Goal: Find contact information: Find contact information

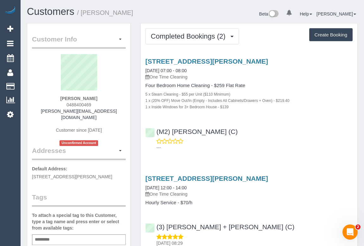
click at [285, 138] on div "---" at bounding box center [248, 144] width 207 height 13
click at [284, 74] on p "One Time Cleaning" at bounding box center [248, 77] width 207 height 6
click at [283, 76] on p "One Time Cleaning" at bounding box center [248, 77] width 207 height 6
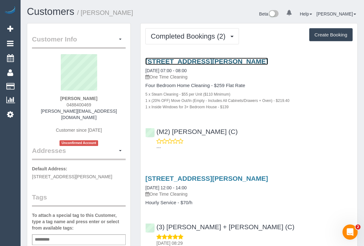
click at [203, 60] on link "24 Hallinan St, Tarniet, VIC 3029" at bounding box center [206, 61] width 123 height 7
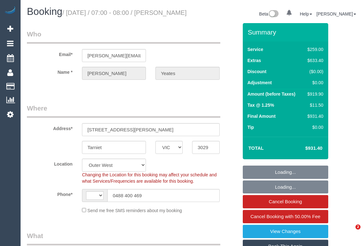
select select "VIC"
select select "object:378"
select select "string:stripe-pm_1RjTva2GScqysDRVpG0cuTFh"
select select "string:AU"
select select "number:28"
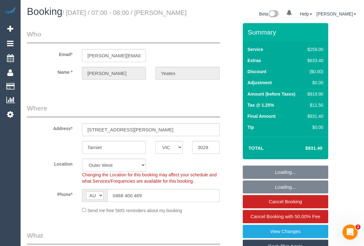
select select "number:15"
select select "number:19"
select select "number:25"
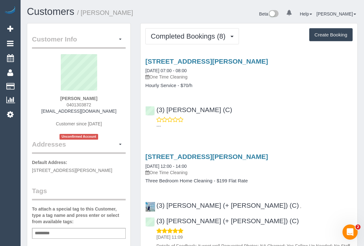
drag, startPoint x: 302, startPoint y: 104, endPoint x: 277, endPoint y: 87, distance: 29.5
click at [302, 104] on div "(3) Sewmina De Silva (C) ---" at bounding box center [249, 115] width 217 height 28
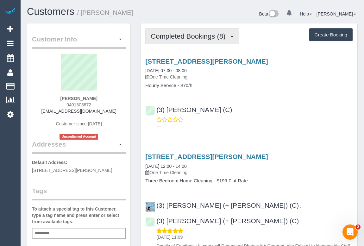
click at [187, 33] on span "Completed Bookings (8)" at bounding box center [190, 36] width 78 height 8
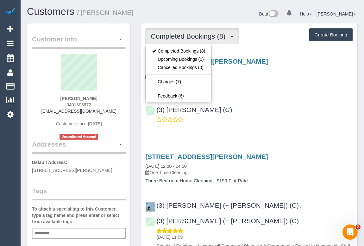
drag, startPoint x: 291, startPoint y: 116, endPoint x: 283, endPoint y: 115, distance: 8.0
click at [290, 115] on div "(3) Sewmina De Silva (C) ---" at bounding box center [249, 115] width 217 height 28
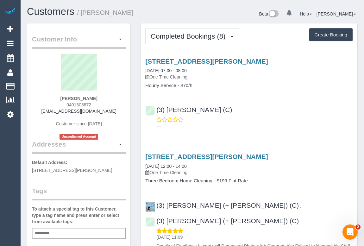
drag, startPoint x: 44, startPoint y: 111, endPoint x: 110, endPoint y: 109, distance: 65.2
click at [110, 109] on div "Suzanne Marubu 0401303872 suzannemarubu@gmail.com Customer since 2017 Unconfirm…" at bounding box center [79, 96] width 94 height 85
copy link "suzannemarubu@gmail.com"
drag, startPoint x: 48, startPoint y: 95, endPoint x: 98, endPoint y: 97, distance: 49.4
click at [98, 97] on div "Suzanne Marubu 0401303872 suzannemarubu@gmail.com Customer since 2017 Unconfirm…" at bounding box center [79, 96] width 94 height 85
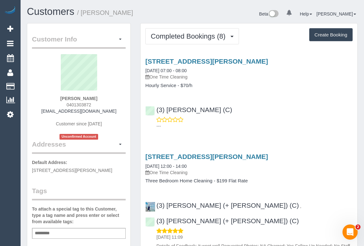
copy strong "Suzanne Marubu"
click at [63, 106] on div "Suzanne Marubu 0401303872 suzannemarubu@gmail.com Customer since 2017 Unconfirm…" at bounding box center [79, 96] width 94 height 85
drag, startPoint x: 63, startPoint y: 106, endPoint x: 98, endPoint y: 106, distance: 35.5
click at [98, 106] on div "Suzanne Marubu 0401303872 suzannemarubu@gmail.com Customer since 2017 Unconfirm…" at bounding box center [79, 96] width 94 height 85
copy span "0401303872"
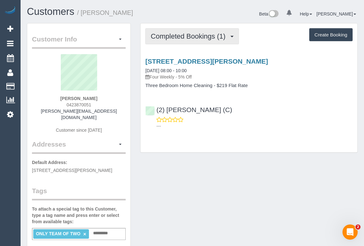
click at [183, 38] on span "Completed Bookings (1)" at bounding box center [190, 36] width 78 height 8
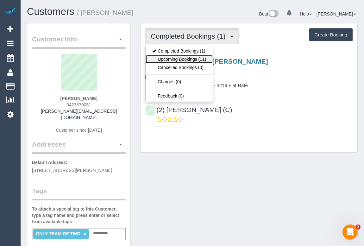
click at [166, 59] on link "Upcoming Bookings (11)" at bounding box center [179, 59] width 67 height 8
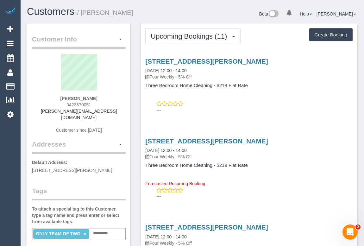
drag, startPoint x: 64, startPoint y: 104, endPoint x: 93, endPoint y: 104, distance: 29.1
click at [93, 104] on div "Nicole Andrianopoulos 0423870051 nicole.an4082@gmail.com Customer since 2025" at bounding box center [79, 96] width 94 height 85
copy span "0423870051"
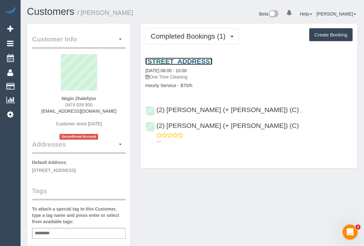
click at [187, 59] on link "3/24 Valentine Grove, Armadale, VIC 3143" at bounding box center [178, 61] width 67 height 7
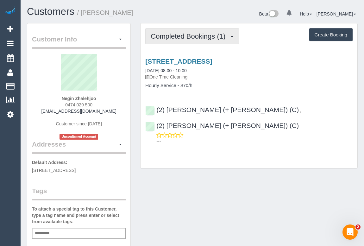
click at [198, 36] on span "Completed Bookings (1)" at bounding box center [190, 36] width 78 height 8
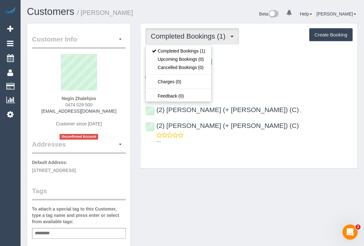
click at [268, 85] on h4 "Hourly Service - $70/h" at bounding box center [248, 85] width 207 height 5
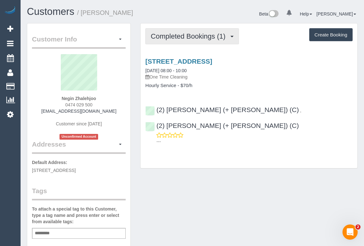
click at [197, 37] on span "Completed Bookings (1)" at bounding box center [190, 36] width 78 height 8
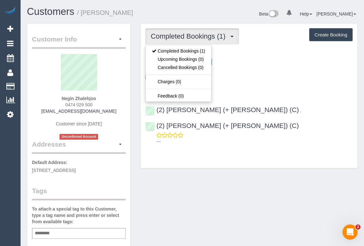
click at [221, 179] on div "Customer Info Edit Contact Info Send Message Email Preferences Special Sales Ta…" at bounding box center [192, 238] width 340 height 431
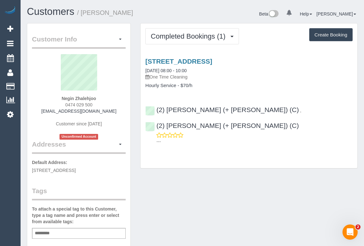
copy link "negin.zhalehjoo@gmail.com"
drag, startPoint x: 44, startPoint y: 112, endPoint x: 122, endPoint y: 108, distance: 78.3
click at [122, 108] on div "Negin Zhalehjoo 0474 029 500 negin.zhalehjoo@gmail.com Customer since 2025 Unco…" at bounding box center [79, 96] width 94 height 85
drag, startPoint x: 56, startPoint y: 96, endPoint x: 102, endPoint y: 97, distance: 46.3
click at [102, 97] on div "Negin Zhalehjoo 0474 029 500 negin.zhalehjoo@gmail.com Customer since 2025 Unco…" at bounding box center [79, 96] width 94 height 85
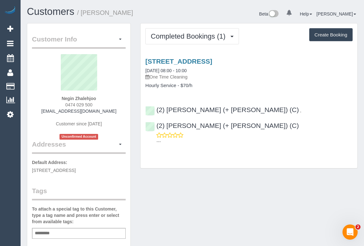
copy strong "Negin Zhalehjoo"
drag, startPoint x: 120, startPoint y: 228, endPoint x: 169, endPoint y: 212, distance: 50.9
click at [120, 228] on div "Add a tag" at bounding box center [79, 233] width 94 height 11
click at [221, 194] on div "Customer Info Edit Contact Info Send Message Email Preferences Special Sales Ta…" at bounding box center [192, 238] width 340 height 431
drag, startPoint x: 61, startPoint y: 105, endPoint x: 119, endPoint y: 104, distance: 57.3
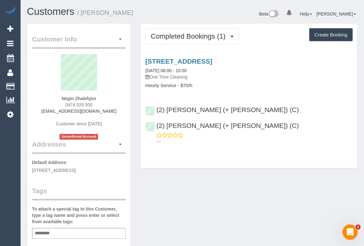
click at [119, 104] on div "Negin Zhalehjoo 0474 029 500 negin.zhalehjoo@gmail.com Customer since 2025 Unco…" at bounding box center [79, 96] width 94 height 85
copy span "0474 029 500"
click at [227, 177] on div "Customer Info Edit Contact Info Send Message Email Preferences Special Sales Ta…" at bounding box center [192, 238] width 340 height 431
drag, startPoint x: 222, startPoint y: 203, endPoint x: 220, endPoint y: 206, distance: 3.4
click at [222, 203] on div "Customer Info Edit Contact Info Send Message Email Preferences Special Sales Ta…" at bounding box center [192, 238] width 340 height 431
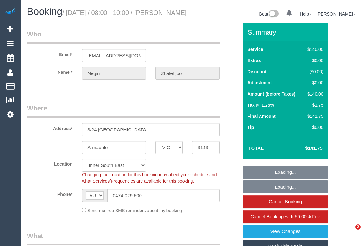
select select "VIC"
select select "number:28"
select select "number:14"
select select "number:19"
select select "number:24"
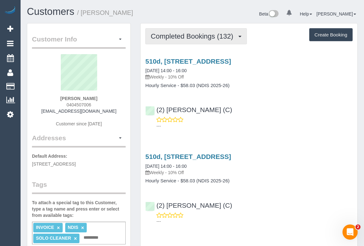
click at [188, 35] on span "Completed Bookings (132)" at bounding box center [193, 36] width 85 height 8
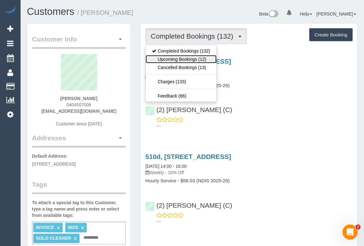
click at [180, 58] on link "Upcoming Bookings (12)" at bounding box center [181, 59] width 71 height 8
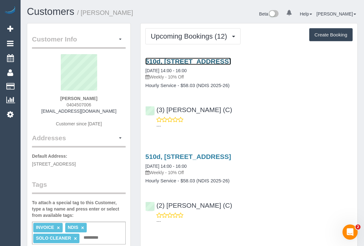
click at [202, 59] on link "510d, 615 Victoria St, Abbotsford, VIC 3067" at bounding box center [188, 61] width 86 height 7
drag, startPoint x: 61, startPoint y: 104, endPoint x: 109, endPoint y: 104, distance: 48.1
click at [109, 104] on div "Damian Preradovic 0404507006 dprerad@yahoo.com.au Customer since 2020" at bounding box center [79, 93] width 94 height 79
copy span "0404507006"
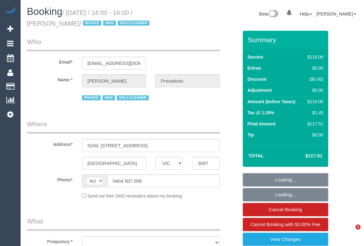
select select "VIC"
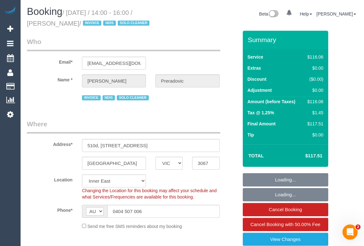
select select "object:707"
select select "number:28"
select select "number:14"
select select "number:19"
select select "number:23"
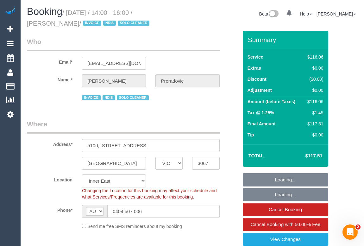
select select "number:34"
select select "number:11"
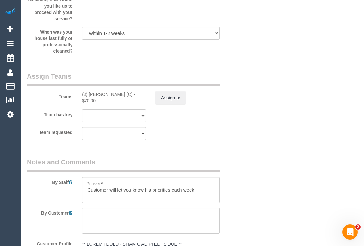
scroll to position [785, 0]
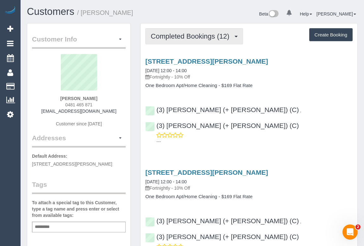
click at [197, 40] on button "Completed Bookings (12)" at bounding box center [194, 36] width 98 height 16
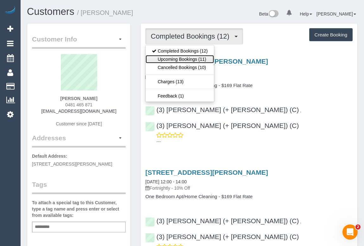
click at [185, 58] on link "Upcoming Bookings (11)" at bounding box center [180, 59] width 68 height 8
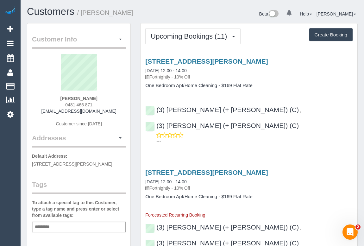
click at [313, 78] on p "Fortnightly - 10% Off" at bounding box center [248, 77] width 207 height 6
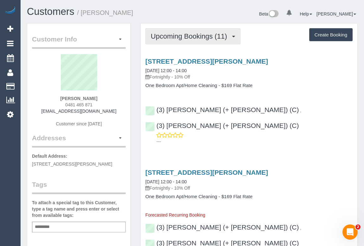
click at [190, 35] on span "Upcoming Bookings (11)" at bounding box center [190, 36] width 79 height 8
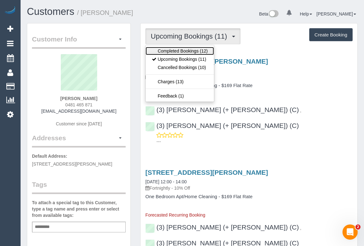
click at [190, 50] on link "Completed Bookings (12)" at bounding box center [180, 51] width 68 height 8
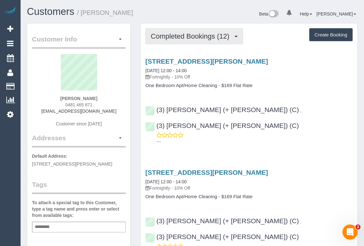
click at [178, 33] on span "Completed Bookings (12)" at bounding box center [192, 36] width 82 height 8
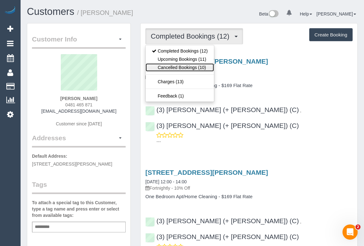
click at [181, 68] on link "Cancelled Bookings (10)" at bounding box center [180, 67] width 68 height 8
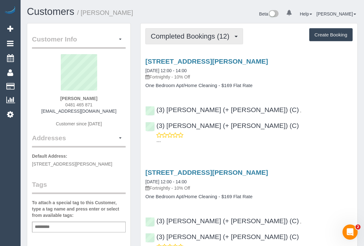
click at [197, 35] on span "Completed Bookings (12)" at bounding box center [192, 36] width 82 height 8
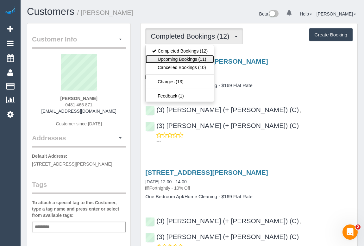
click at [186, 60] on link "Upcoming Bookings (11)" at bounding box center [180, 59] width 68 height 8
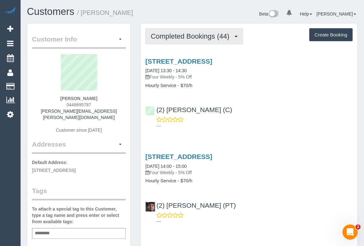
drag, startPoint x: 174, startPoint y: 40, endPoint x: 188, endPoint y: 74, distance: 36.3
click at [174, 40] on button "Completed Bookings (44)" at bounding box center [194, 36] width 98 height 16
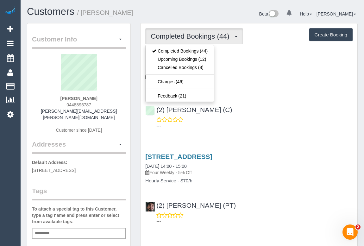
click at [246, 87] on h4 "Hourly Service - $70/h" at bounding box center [248, 85] width 207 height 5
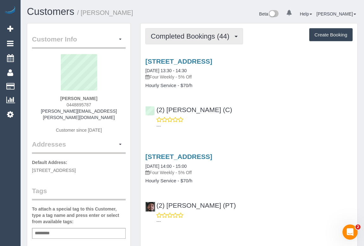
click at [184, 37] on span "Completed Bookings (44)" at bounding box center [192, 36] width 82 height 8
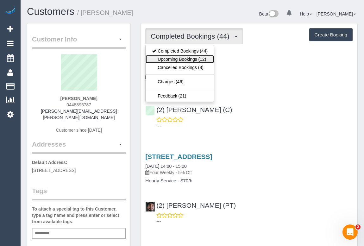
click at [185, 58] on link "Upcoming Bookings (12)" at bounding box center [180, 59] width 68 height 8
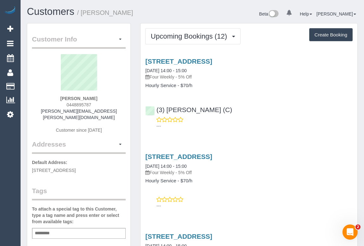
click at [227, 104] on div "(3) [PERSON_NAME] (C) ---" at bounding box center [249, 115] width 217 height 28
click at [259, 107] on div "(3) Danyal Ali (C) ---" at bounding box center [249, 115] width 217 height 28
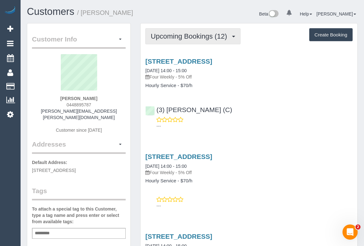
click at [195, 38] on span "Upcoming Bookings (12)" at bounding box center [190, 36] width 79 height 8
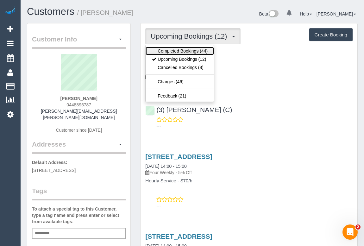
click at [185, 51] on link "Completed Bookings (44)" at bounding box center [180, 51] width 68 height 8
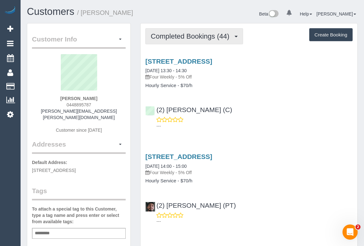
drag, startPoint x: 190, startPoint y: 35, endPoint x: 188, endPoint y: 60, distance: 25.1
click at [190, 35] on span "Completed Bookings (44)" at bounding box center [192, 36] width 82 height 8
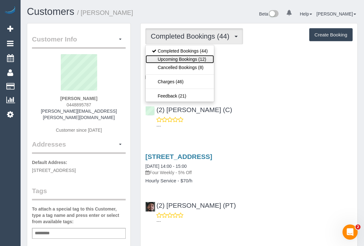
click at [188, 58] on link "Upcoming Bookings (12)" at bounding box center [180, 59] width 68 height 8
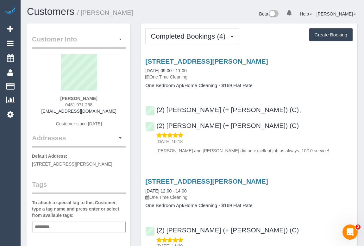
drag, startPoint x: 63, startPoint y: 103, endPoint x: 101, endPoint y: 104, distance: 38.0
click at [101, 104] on div "[PERSON_NAME] 0481 971 268 [EMAIL_ADDRESS][DOMAIN_NAME] Customer since [DATE]" at bounding box center [79, 93] width 94 height 79
copy span "0481 971 268"
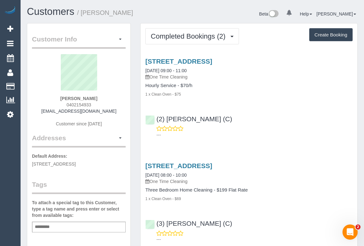
drag, startPoint x: 61, startPoint y: 106, endPoint x: 99, endPoint y: 104, distance: 37.7
click at [99, 104] on div "[PERSON_NAME] 0402154933 [EMAIL_ADDRESS][DOMAIN_NAME] Customer since [DATE]" at bounding box center [79, 93] width 94 height 79
copy span "0402154933"
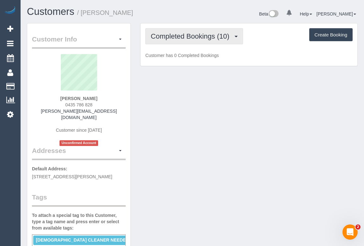
click at [181, 37] on span "Completed Bookings (10)" at bounding box center [192, 36] width 82 height 8
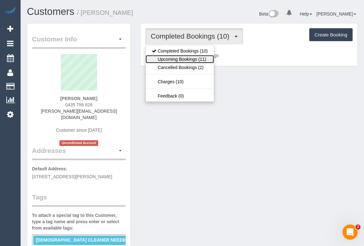
click at [181, 59] on link "Upcoming Bookings (11)" at bounding box center [180, 59] width 68 height 8
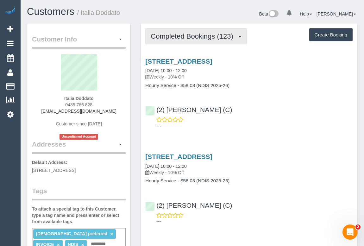
click at [186, 40] on button "Completed Bookings (123)" at bounding box center [196, 36] width 102 height 16
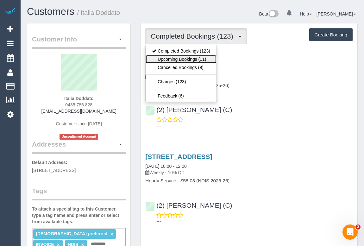
click at [185, 57] on link "Upcoming Bookings (11)" at bounding box center [181, 59] width 71 height 8
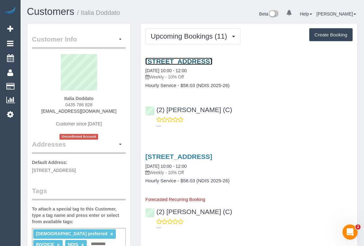
click at [181, 61] on link "[STREET_ADDRESS]" at bounding box center [178, 61] width 67 height 7
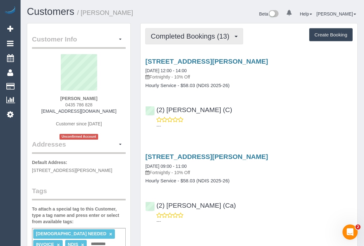
click at [183, 38] on span "Completed Bookings (13)" at bounding box center [192, 36] width 82 height 8
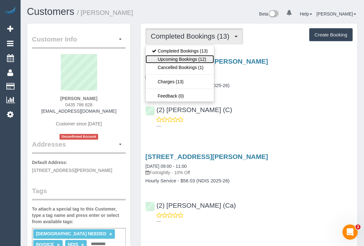
click at [181, 58] on link "Upcoming Bookings (12)" at bounding box center [180, 59] width 68 height 8
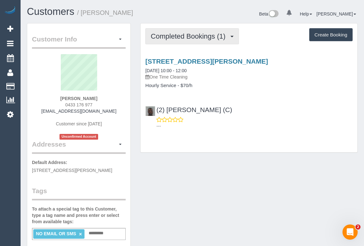
click at [187, 30] on button "Completed Bookings (1)" at bounding box center [192, 36] width 94 height 16
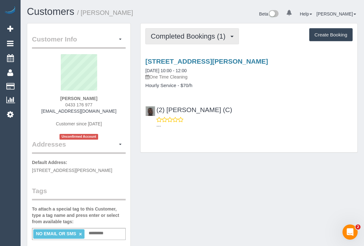
click at [181, 35] on span "Completed Bookings (1)" at bounding box center [190, 36] width 78 height 8
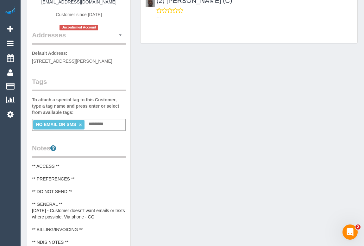
scroll to position [28, 0]
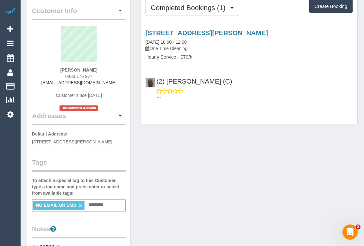
copy div "(2) [PERSON_NAME] (C)"
drag, startPoint x: 231, startPoint y: 85, endPoint x: 153, endPoint y: 82, distance: 77.9
click at [153, 82] on div "(2) [PERSON_NAME] (C) ---" at bounding box center [249, 86] width 217 height 28
click at [154, 205] on div "Customer Info Edit Contact Info Send Message Email Preferences Special Sales Ta…" at bounding box center [192, 249] width 340 height 508
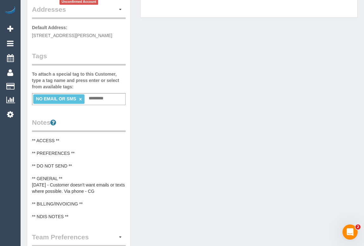
scroll to position [173, 0]
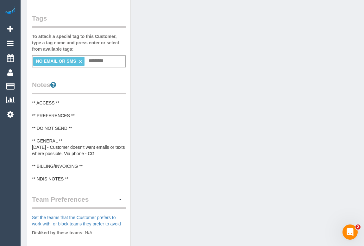
click at [76, 127] on pre "** ACCESS ** ** PREFERENCES ** ** DO NOT SEND ** ** GENERAL ** [DATE] - Custome…" at bounding box center [79, 141] width 94 height 82
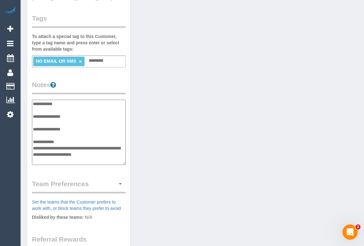
scroll to position [19, 0]
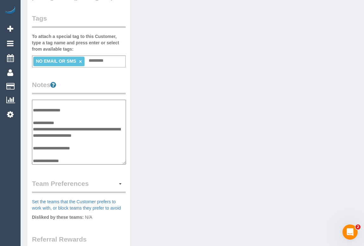
click at [76, 127] on textarea "**********" at bounding box center [79, 132] width 94 height 65
click at [77, 109] on textarea "**********" at bounding box center [79, 132] width 94 height 65
click at [121, 183] on span "button" at bounding box center [120, 183] width 3 height 1
click at [98, 194] on link "Manage Preferences" at bounding box center [99, 195] width 54 height 8
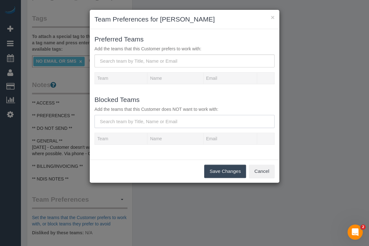
click at [119, 117] on input "text" at bounding box center [184, 121] width 180 height 13
paste input "(2) [PERSON_NAME] (C)"
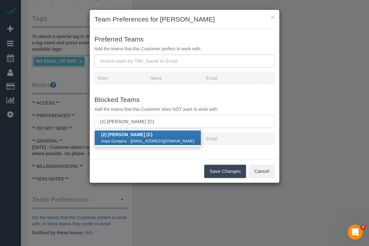
type input "(2) [PERSON_NAME] (C)"
click at [124, 136] on strong "(2) [PERSON_NAME] (C)" at bounding box center [126, 134] width 51 height 5
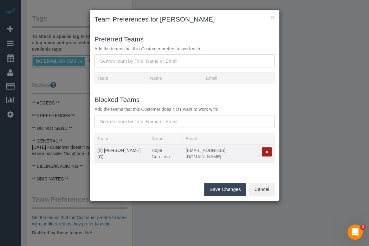
click at [265, 152] on icon "button" at bounding box center [266, 151] width 3 height 3
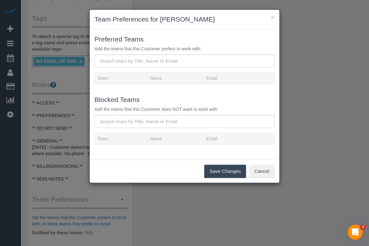
click at [180, 154] on div "Preferred Teams Add the teams that this Customer prefers to work with: Team Nam…" at bounding box center [184, 94] width 189 height 130
click at [158, 122] on input "text" at bounding box center [184, 121] width 180 height 13
click at [266, 171] on button "Cancel" at bounding box center [262, 171] width 26 height 13
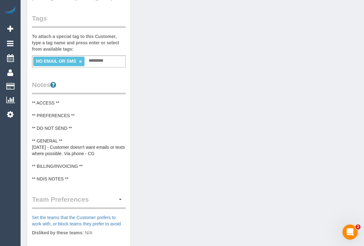
drag, startPoint x: 211, startPoint y: 165, endPoint x: 213, endPoint y: 162, distance: 3.4
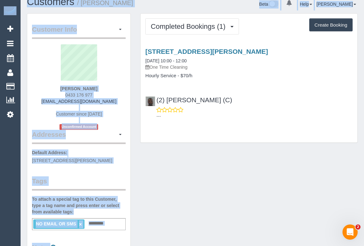
scroll to position [0, 0]
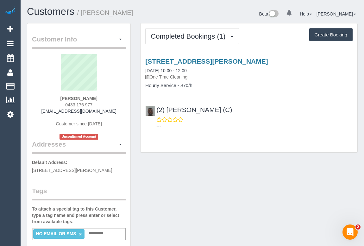
click at [281, 94] on div "43 Johnson Street, Northcote, VIC 3070 16/08/2025 10:00 - 12:00 One Time Cleani…" at bounding box center [249, 92] width 217 height 80
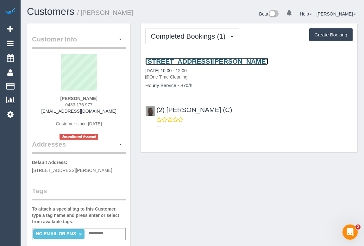
click at [223, 60] on link "43 Johnson Street, Northcote, VIC 3070" at bounding box center [206, 61] width 123 height 7
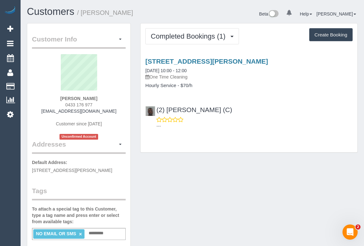
drag, startPoint x: 234, startPoint y: 194, endPoint x: 227, endPoint y: 197, distance: 7.4
drag, startPoint x: 236, startPoint y: 115, endPoint x: 156, endPoint y: 110, distance: 79.3
click at [156, 110] on div "(2) Hope Gorejena (C) ---" at bounding box center [249, 115] width 217 height 28
copy link "(2) [PERSON_NAME] (C)"
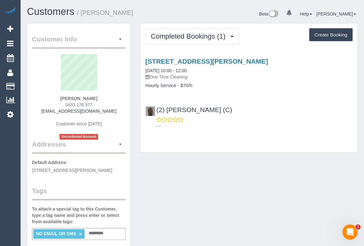
drag, startPoint x: 153, startPoint y: 178, endPoint x: 155, endPoint y: 181, distance: 3.5
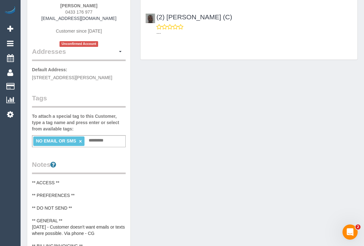
scroll to position [144, 0]
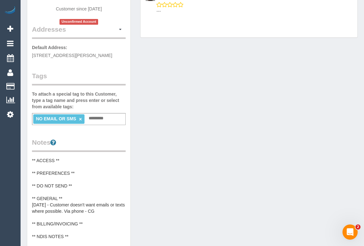
click at [198, 165] on div "Customer Info Edit Contact Info Send Message Email Preferences Special Sales Ta…" at bounding box center [192, 162] width 340 height 508
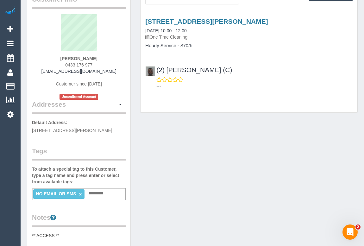
scroll to position [0, 0]
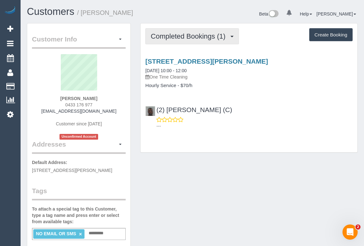
click at [174, 41] on button "Completed Bookings (1)" at bounding box center [192, 36] width 94 height 16
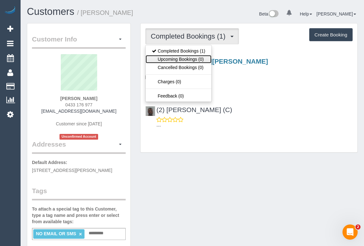
click at [181, 59] on link "Upcoming Bookings (0)" at bounding box center [179, 59] width 66 height 8
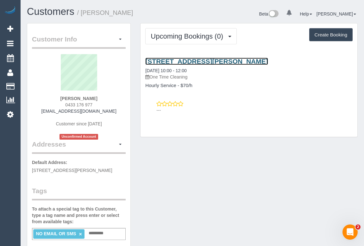
click at [211, 61] on link "43 Johnson Street, Northcote, VIC 3070" at bounding box center [206, 61] width 123 height 7
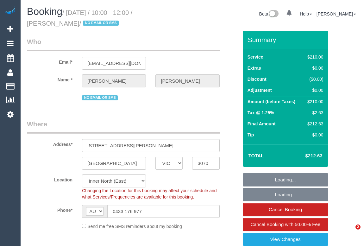
select select "VIC"
select select "string:stripe-pm_1Rr7JO2GScqysDRVku32bEH3"
select select "object:592"
select select "180"
select select "number:28"
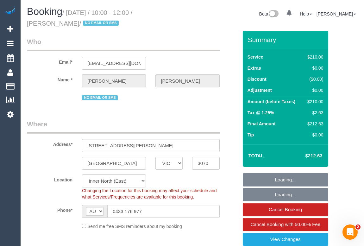
select select "number:14"
select select "number:19"
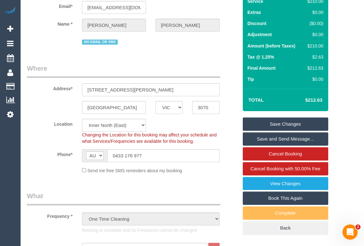
scroll to position [57, 0]
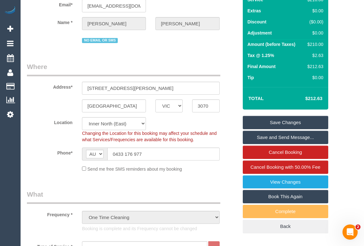
click at [285, 197] on link "Book This Again" at bounding box center [285, 196] width 85 height 13
select select "VIC"
select select "number:28"
select select "number:14"
select select "number:19"
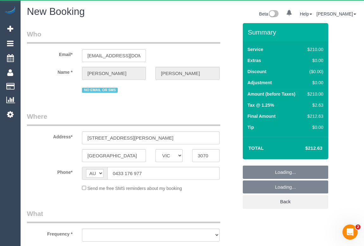
select select "string:stripe-pm_1Rr7JO2GScqysDRVku32bEH3"
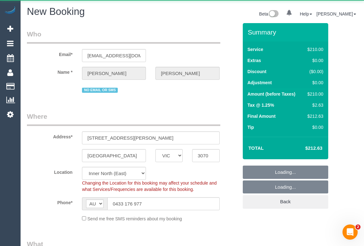
select select "180"
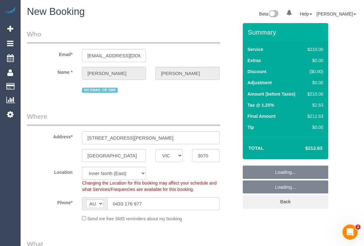
select select "object:3779"
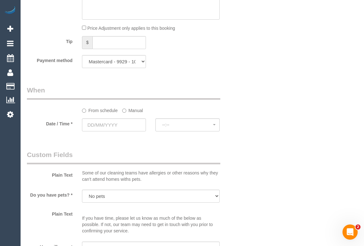
scroll to position [691, 0]
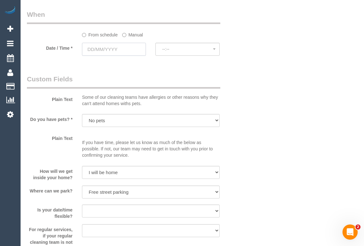
click at [104, 47] on input "text" at bounding box center [114, 49] width 64 height 13
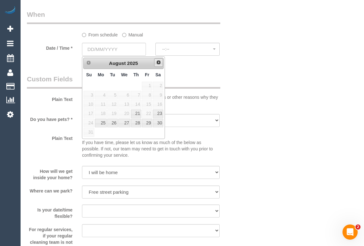
click at [157, 60] on span "Next" at bounding box center [158, 62] width 5 height 5
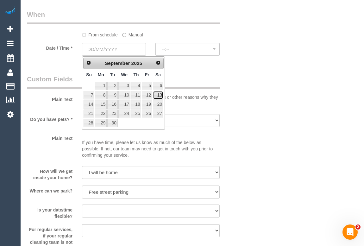
click at [158, 94] on link "13" at bounding box center [158, 95] width 10 height 9
type input "13/09/2025"
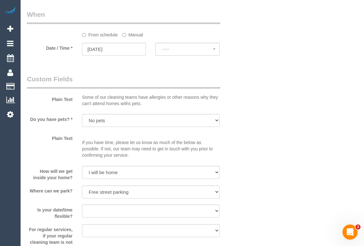
drag, startPoint x: 218, startPoint y: 89, endPoint x: 180, endPoint y: 66, distance: 43.6
click at [218, 88] on fieldset "Custom Fields Plain Text Some of our cleaning teams have allergies or other rea…" at bounding box center [132, 190] width 211 height 233
click at [174, 54] on button "--:--" at bounding box center [187, 49] width 64 height 13
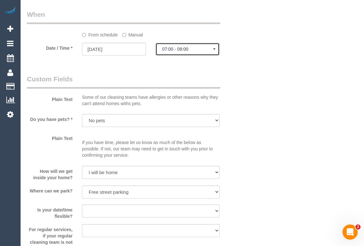
click at [188, 51] on span "07:00 - 08:00" at bounding box center [187, 49] width 51 height 5
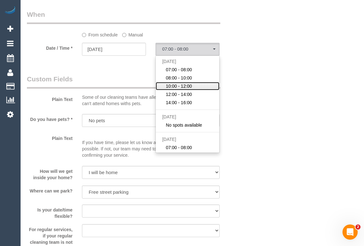
click at [185, 86] on span "10:00 - 12:00" at bounding box center [179, 86] width 26 height 6
select select "spot8"
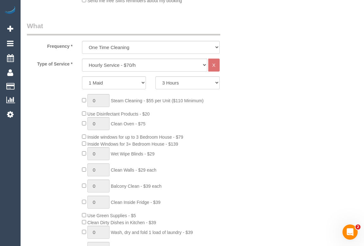
scroll to position [57, 0]
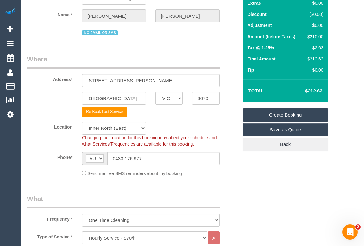
click at [287, 115] on link "Create Booking" at bounding box center [285, 114] width 85 height 13
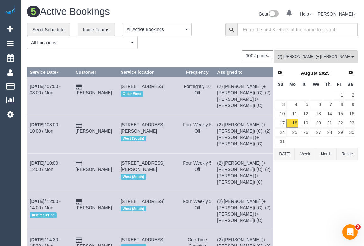
click at [198, 54] on div "100 / page 10 / page 20 / page 30 / page 40 / page 50 / page 100 / page" at bounding box center [150, 55] width 247 height 11
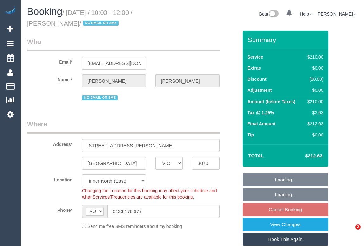
select select "VIC"
select select "number:28"
select select "number:14"
select select "number:19"
select select "object:679"
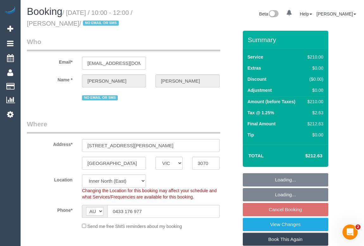
select select "string:stripe-pm_1Rr7JO2GScqysDRVku32bEH3"
select select "180"
select select "object:1465"
select select "spot3"
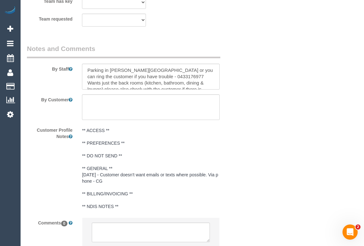
scroll to position [1096, 0]
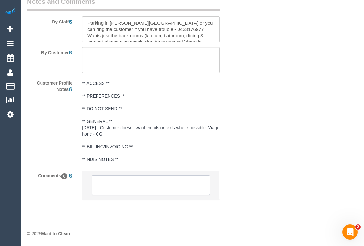
click at [109, 184] on textarea at bounding box center [151, 185] width 118 height 20
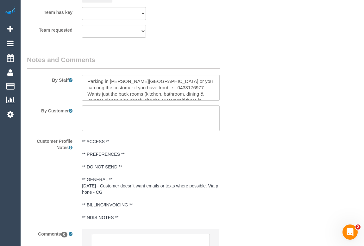
scroll to position [951, 0]
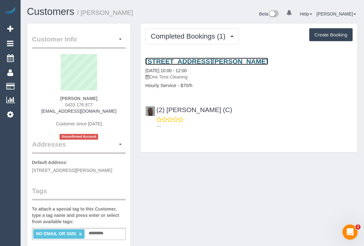
click at [210, 60] on link "[STREET_ADDRESS][PERSON_NAME]" at bounding box center [206, 61] width 123 height 7
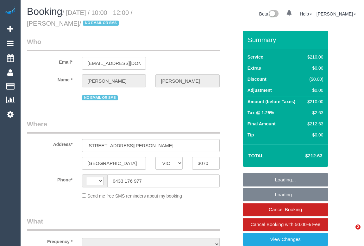
select select "VIC"
select select "object:299"
select select "string:stripe-pm_1Rr7JO2GScqysDRVku32bEH3"
select select "180"
select select "number:28"
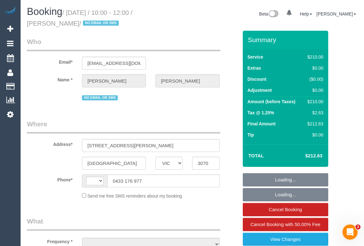
select select "number:14"
select select "number:19"
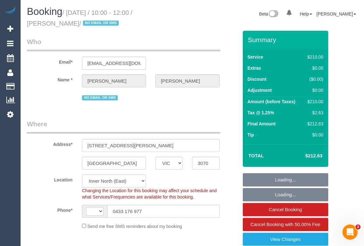
select select "object:902"
select select "string:AU"
click at [218, 200] on sui-booking-location "Location Office City East (North) East (South) Inner East Inner North (East) In…" at bounding box center [132, 201] width 211 height 55
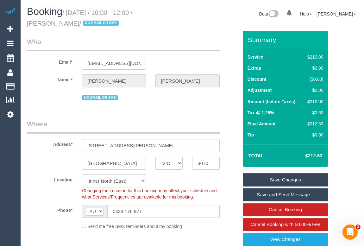
click at [174, 129] on legend "Where" at bounding box center [123, 126] width 193 height 14
drag, startPoint x: 189, startPoint y: 40, endPoint x: 185, endPoint y: 39, distance: 4.5
click at [189, 39] on legend "Who" at bounding box center [123, 44] width 193 height 14
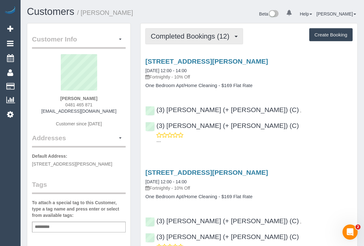
click at [199, 37] on span "Completed Bookings (12)" at bounding box center [192, 36] width 82 height 8
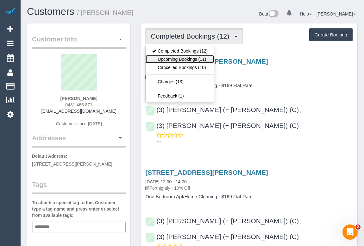
click at [193, 61] on link "Upcoming Bookings (11)" at bounding box center [180, 59] width 68 height 8
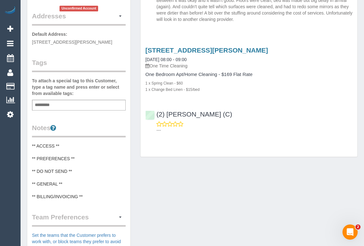
scroll to position [144, 0]
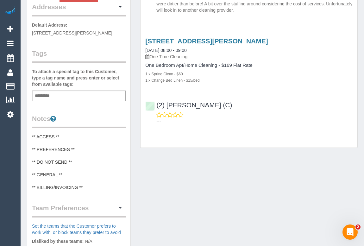
click at [74, 91] on div "Add a tag" at bounding box center [79, 96] width 94 height 11
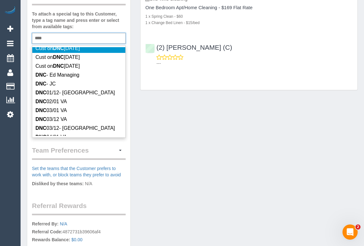
scroll to position [0, 0]
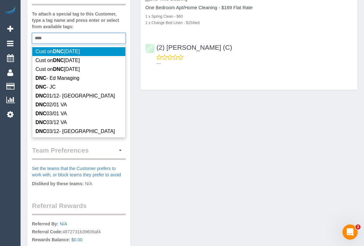
click at [47, 33] on div "*** DNC" at bounding box center [79, 38] width 94 height 11
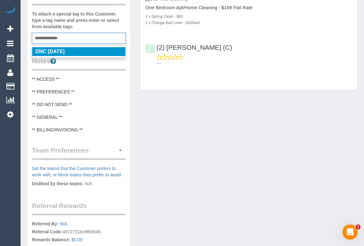
type input "**********"
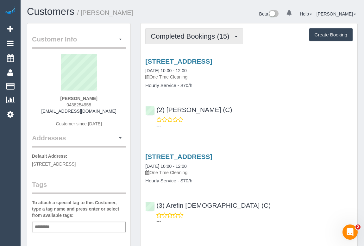
click at [194, 34] on span "Completed Bookings (15)" at bounding box center [192, 36] width 82 height 8
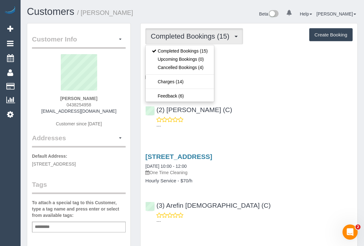
click at [253, 101] on div "(2) Joshua Russell (C) ---" at bounding box center [249, 115] width 217 height 28
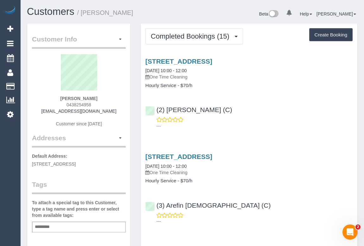
drag, startPoint x: 69, startPoint y: 104, endPoint x: 104, endPoint y: 104, distance: 35.1
click at [104, 104] on div "Jenny Blow 0438254958 jl.blow@hotmail.com Customer since 2022" at bounding box center [79, 93] width 94 height 79
copy span "0438254958"
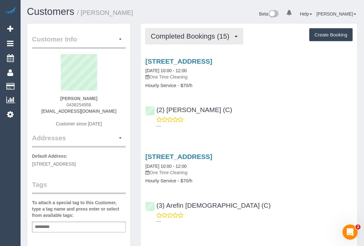
click at [184, 44] on button "Completed Bookings (15)" at bounding box center [194, 36] width 98 height 16
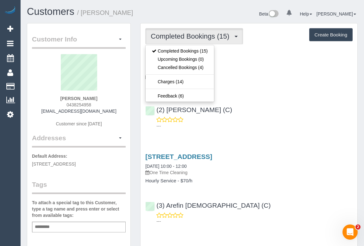
click at [283, 113] on div "(2) Joshua Russell (C) ---" at bounding box center [249, 115] width 217 height 28
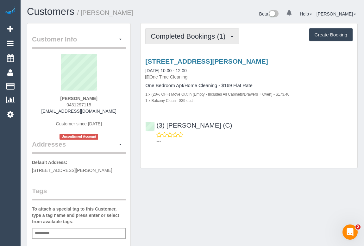
click at [192, 39] on span "Completed Bookings (1)" at bounding box center [190, 36] width 78 height 8
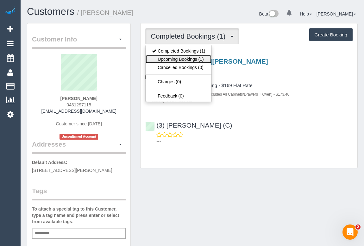
click at [191, 59] on link "Upcoming Bookings (1)" at bounding box center [179, 59] width 66 height 8
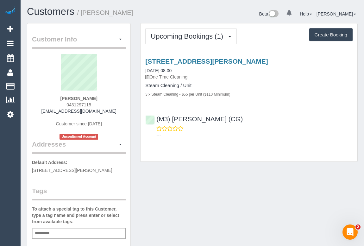
drag, startPoint x: 65, startPoint y: 103, endPoint x: 113, endPoint y: 103, distance: 48.8
click at [113, 103] on div "Lachlan Boddy 0431297115 ljboddy@gmail.com Customer since 2025 Unconfirmed Acco…" at bounding box center [79, 96] width 94 height 85
copy span "0431297115"
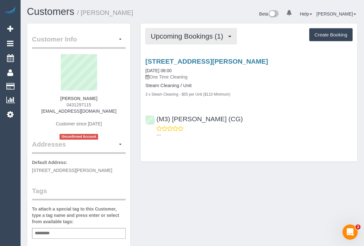
drag, startPoint x: 192, startPoint y: 35, endPoint x: 195, endPoint y: 42, distance: 7.1
click at [192, 35] on span "Upcoming Bookings (1)" at bounding box center [189, 36] width 76 height 8
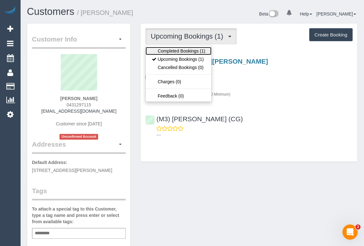
click at [188, 50] on link "Completed Bookings (1)" at bounding box center [179, 51] width 66 height 8
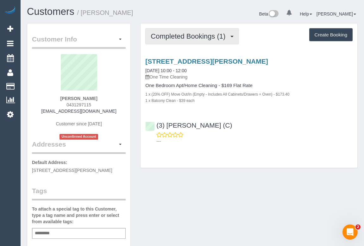
click at [175, 37] on span "Completed Bookings (1)" at bounding box center [190, 36] width 78 height 8
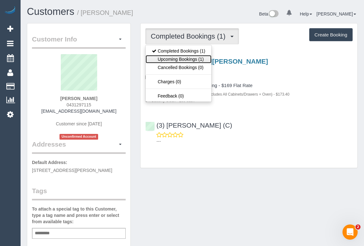
click at [174, 59] on link "Upcoming Bookings (1)" at bounding box center [179, 59] width 66 height 8
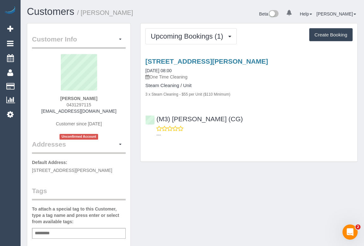
click at [271, 180] on div "Customer Info Edit Contact Info Send Message Email Preferences Special Sales Ta…" at bounding box center [192, 238] width 340 height 431
click at [210, 168] on div "Customer Info Edit Contact Info Send Message Email Preferences Special Sales Ta…" at bounding box center [192, 238] width 340 height 431
click at [261, 112] on div "(M3) Adnan (CG) ---" at bounding box center [249, 124] width 217 height 28
drag, startPoint x: 218, startPoint y: 164, endPoint x: 218, endPoint y: 160, distance: 3.8
click at [218, 164] on div "Upcoming Bookings (1) Completed Bookings (1) Upcoming Bookings (1) Cancelled Bo…" at bounding box center [249, 95] width 227 height 145
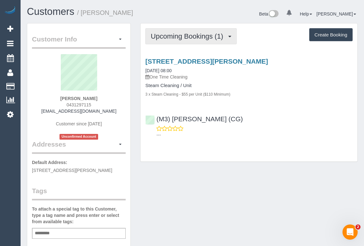
click at [195, 36] on span "Upcoming Bookings (1)" at bounding box center [189, 36] width 76 height 8
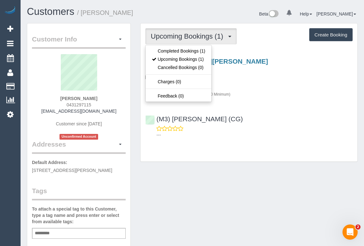
click at [255, 158] on div "Upcoming Bookings (1) Completed Bookings (1) Upcoming Bookings (1) Cancelled Bo…" at bounding box center [249, 92] width 217 height 138
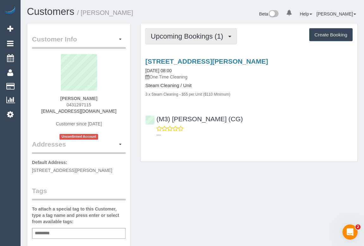
click at [180, 40] on button "Upcoming Bookings (1)" at bounding box center [191, 36] width 92 height 16
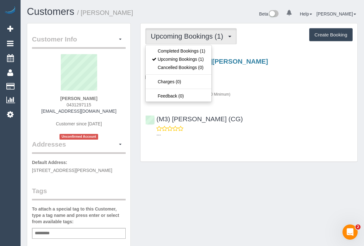
click at [250, 103] on div "4 Bik Lane, 101, Fitzroy North, VIC 3068 18/08/2025 08:00 One Time Cleaning Ste…" at bounding box center [249, 96] width 217 height 89
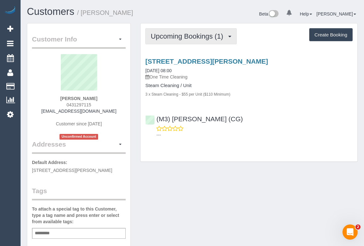
click at [188, 41] on button "Upcoming Bookings (1)" at bounding box center [191, 36] width 92 height 16
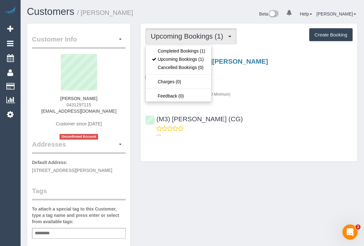
click at [260, 115] on div "(M3) Adnan (CG) ---" at bounding box center [249, 124] width 217 height 28
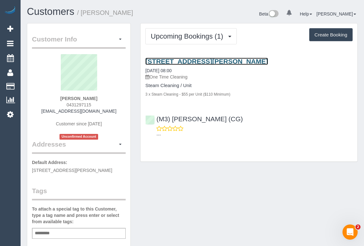
click at [197, 61] on link "4 Bik Lane, 101, Fitzroy North, VIC 3068" at bounding box center [206, 61] width 123 height 7
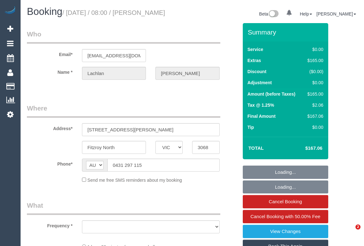
select select "VIC"
select select "number:28"
select select "number:14"
select select "number:19"
select select "number:24"
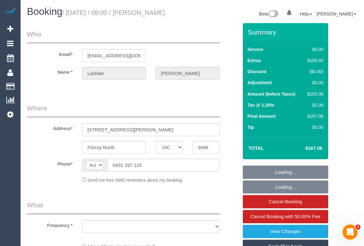
select select "number:26"
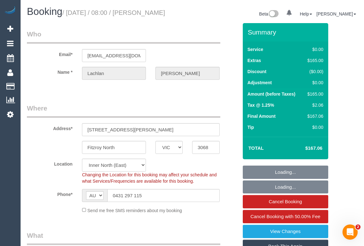
select select "object:722"
select select "string:stripe-pm_1RutRM2GScqysDRVB29IUe5m"
select select "object:1533"
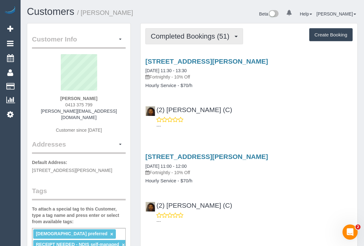
click at [182, 34] on span "Completed Bookings (51)" at bounding box center [192, 36] width 82 height 8
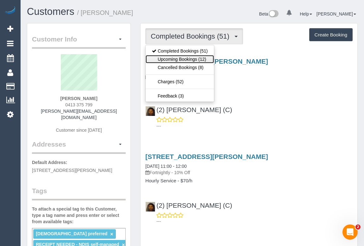
click at [183, 59] on link "Upcoming Bookings (12)" at bounding box center [180, 59] width 68 height 8
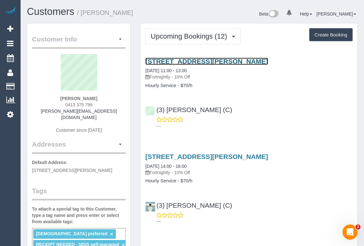
click at [193, 62] on link "[STREET_ADDRESS][PERSON_NAME]" at bounding box center [206, 61] width 123 height 7
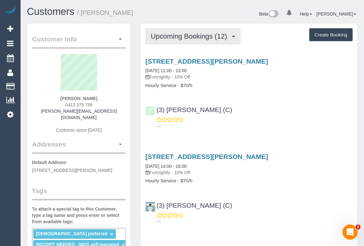
click at [191, 40] on button "Upcoming Bookings (12)" at bounding box center [192, 36] width 95 height 16
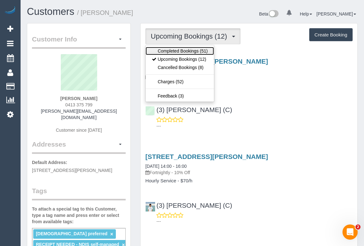
click at [186, 53] on link "Completed Bookings (51)" at bounding box center [180, 51] width 68 height 8
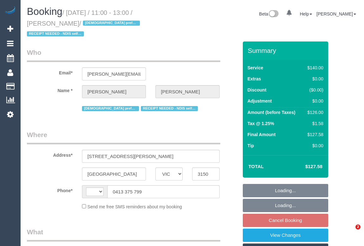
select select "VIC"
select select "object:540"
select select "string:stripe-pm_1PSWu32GScqysDRVsa0pN6oM"
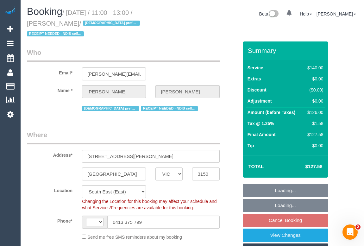
select select "string:AU"
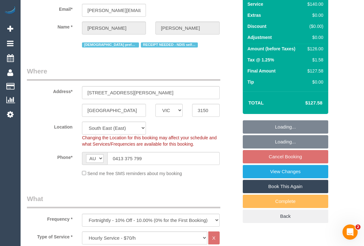
select select "number:28"
select select "number:14"
select select "number:19"
select select "number:36"
select select "number:35"
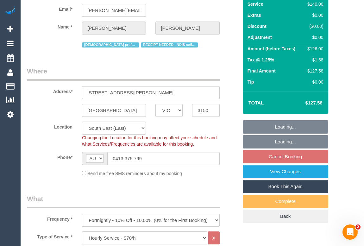
select select "number:11"
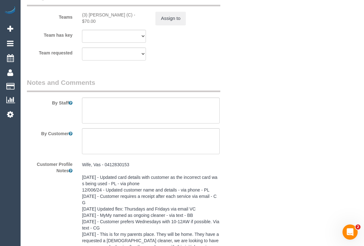
scroll to position [1036, 0]
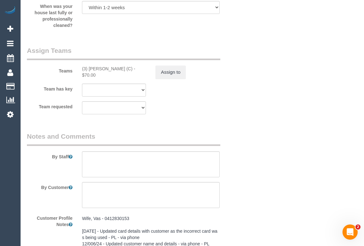
drag, startPoint x: 82, startPoint y: 69, endPoint x: 143, endPoint y: 69, distance: 61.4
click at [143, 69] on div "(3) Thidas Wickramasinghe (C) - $70.00" at bounding box center [114, 72] width 64 height 13
copy div "(3) Thidas Wickramasinghe (C)"
click at [173, 72] on button "Assign to" at bounding box center [170, 72] width 30 height 13
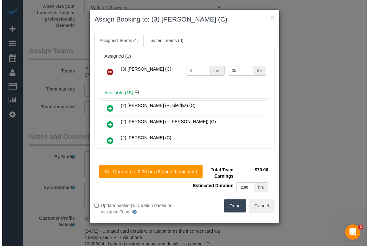
scroll to position [1019, 0]
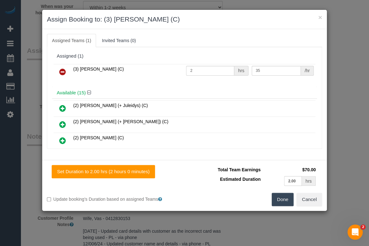
click at [60, 72] on icon at bounding box center [62, 72] width 7 height 8
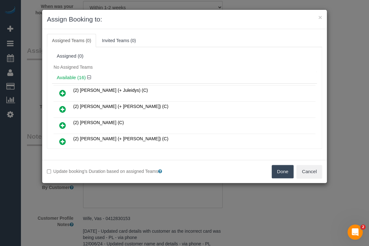
click at [280, 168] on button "Done" at bounding box center [282, 171] width 22 height 13
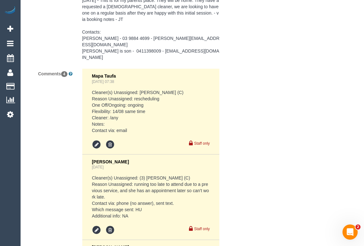
scroll to position [1497, 0]
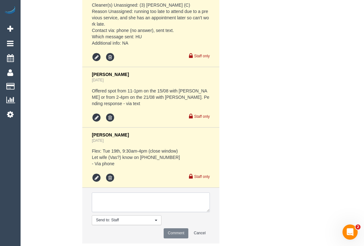
click at [132, 193] on textarea at bounding box center [151, 203] width 118 height 20
click at [154, 193] on textarea at bounding box center [151, 203] width 118 height 20
paste textarea "(3) Thidas Wickramasinghe (C)"
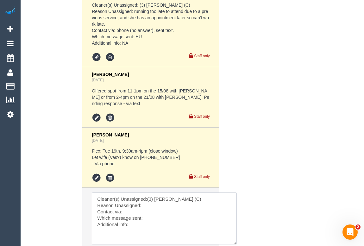
drag, startPoint x: 208, startPoint y: 198, endPoint x: 206, endPoint y: 222, distance: 23.8
click at [237, 234] on textarea at bounding box center [164, 219] width 145 height 52
click at [146, 194] on textarea at bounding box center [166, 221] width 148 height 56
click at [133, 199] on textarea at bounding box center [166, 221] width 148 height 56
drag, startPoint x: 148, startPoint y: 199, endPoint x: 122, endPoint y: 197, distance: 26.1
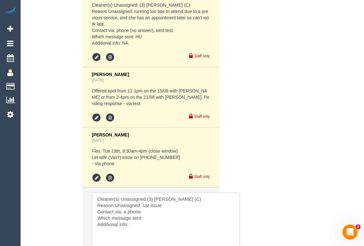
click at [122, 197] on textarea at bounding box center [166, 221] width 148 height 56
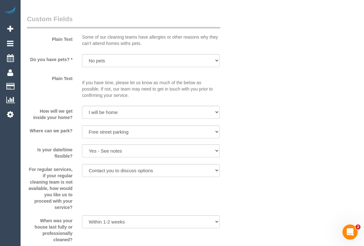
scroll to position [892, 0]
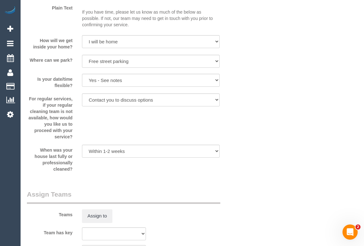
click at [285, 118] on div "Who Email* anandan.r.s@hotmail.com Name * Mr Anandan Sangarapillai Female prefe…" at bounding box center [192, 28] width 331 height 1759
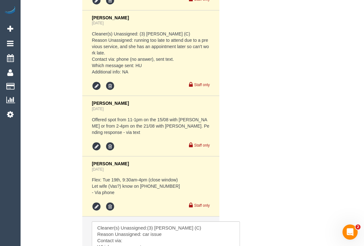
scroll to position [1563, 0]
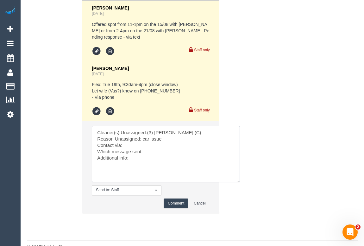
click at [128, 133] on textarea at bounding box center [166, 154] width 148 height 56
click at [153, 138] on textarea at bounding box center [166, 154] width 148 height 56
click at [132, 147] on textarea at bounding box center [166, 154] width 148 height 56
type textarea "Cleaner(s) Unassigned:(3) Thidas Wickramasinghe (C) Reason Unassigned: car issu…"
click at [178, 199] on button "Comment" at bounding box center [176, 204] width 25 height 10
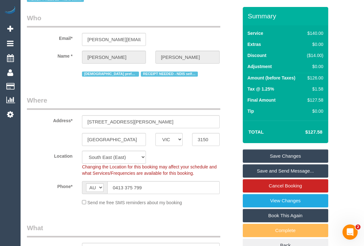
scroll to position [0, 0]
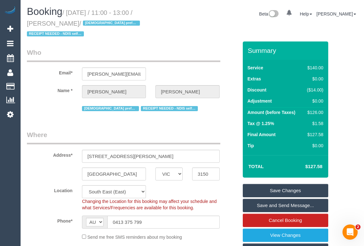
click at [275, 193] on link "Save Changes" at bounding box center [285, 190] width 85 height 13
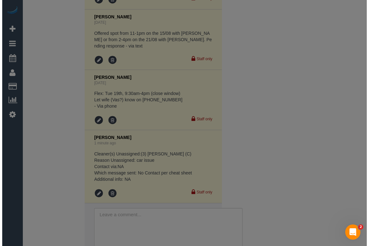
scroll to position [1537, 0]
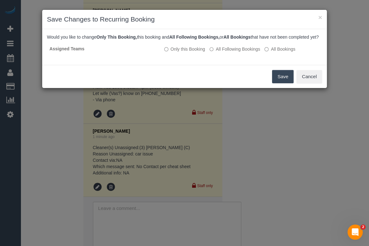
click at [287, 83] on button "Save" at bounding box center [283, 76] width 22 height 13
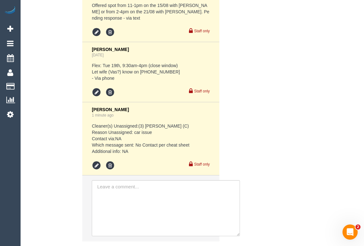
scroll to position [1610, 0]
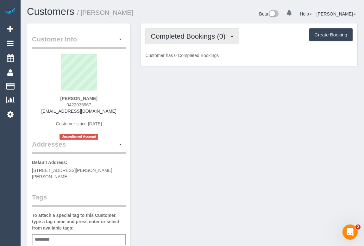
click at [174, 39] on span "Completed Bookings (0)" at bounding box center [190, 36] width 78 height 8
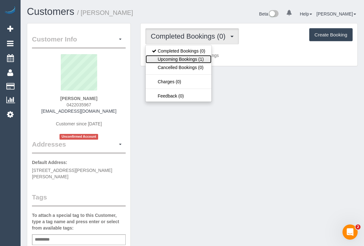
click at [187, 59] on link "Upcoming Bookings (1)" at bounding box center [179, 59] width 66 height 8
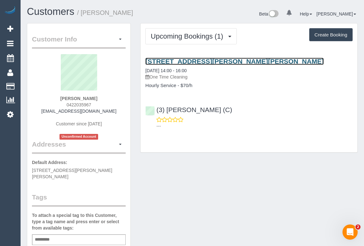
click at [205, 60] on link "[STREET_ADDRESS][PERSON_NAME][PERSON_NAME]" at bounding box center [234, 61] width 179 height 7
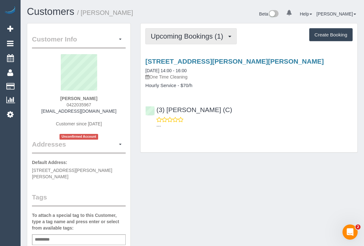
click at [189, 36] on span "Upcoming Bookings (1)" at bounding box center [189, 36] width 76 height 8
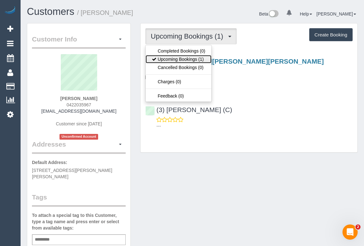
click at [179, 60] on link "Upcoming Bookings (1)" at bounding box center [179, 59] width 66 height 8
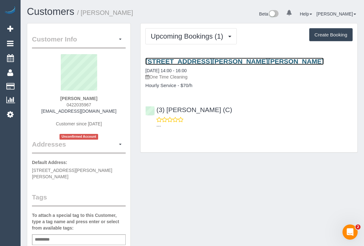
click at [250, 60] on link "[STREET_ADDRESS][PERSON_NAME][PERSON_NAME]" at bounding box center [234, 61] width 179 height 7
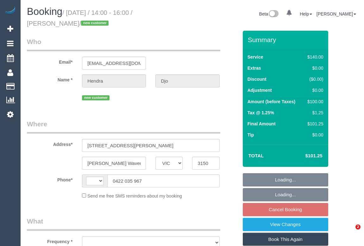
select select "VIC"
select select "string:stripe-pm_1RwFRa2GScqysDRVyn98dClY"
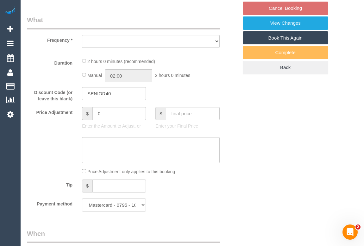
select select "string:AU"
select select "object:537"
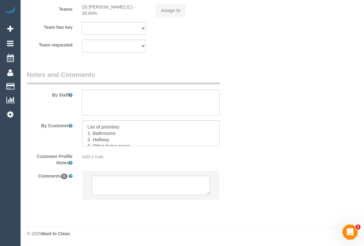
select select "number:28"
select select "number:14"
select select "number:19"
select select "number:24"
select select "number:26"
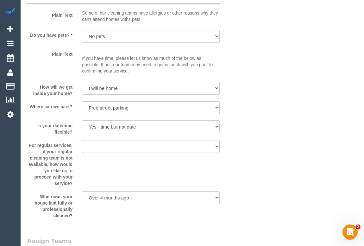
select select "object:854"
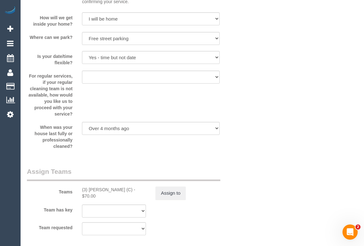
select select "spot1"
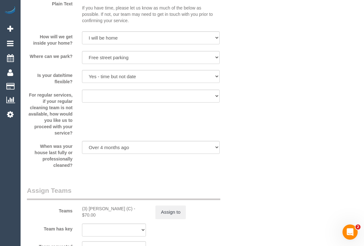
scroll to position [936, 0]
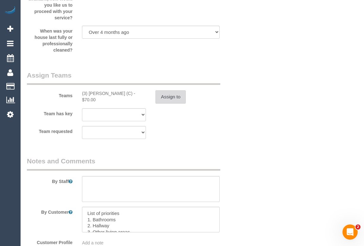
click at [168, 101] on button "Assign to" at bounding box center [170, 96] width 30 height 13
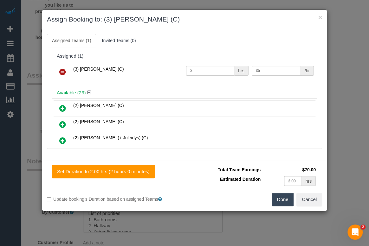
drag, startPoint x: 135, startPoint y: 68, endPoint x: 71, endPoint y: 72, distance: 64.4
click at [72, 72] on td "(3) Thidas Wickramasinghe (C)" at bounding box center [128, 72] width 113 height 16
click at [281, 197] on button "Done" at bounding box center [282, 199] width 22 height 13
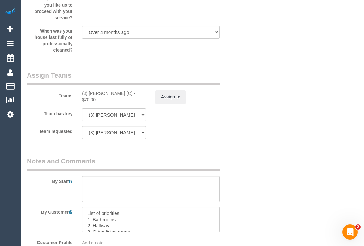
click at [276, 220] on div "× Assign Booking to: (3) Thidas Wickramasinghe (C) Assigned Teams (1) Invited T…" at bounding box center [182, 123] width 364 height 246
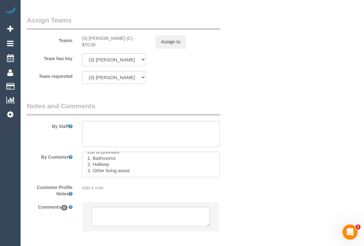
scroll to position [1022, 0]
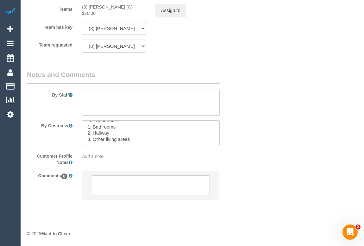
click at [123, 191] on textarea at bounding box center [151, 185] width 118 height 20
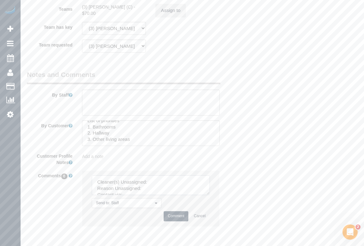
click at [155, 180] on textarea at bounding box center [151, 185] width 118 height 20
paste textarea "(3) Thidas Wickramasinghe (C)"
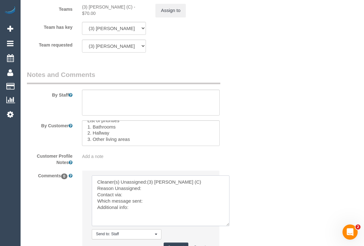
drag, startPoint x: 207, startPoint y: 192, endPoint x: 157, endPoint y: 197, distance: 50.0
click at [227, 222] on textarea at bounding box center [161, 200] width 138 height 51
click at [148, 189] on textarea at bounding box center [160, 200] width 137 height 50
click at [126, 196] on textarea at bounding box center [160, 200] width 137 height 50
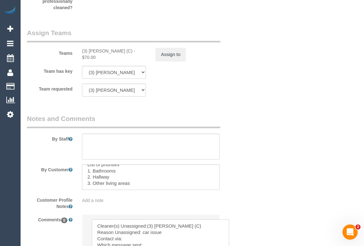
scroll to position [1079, 0]
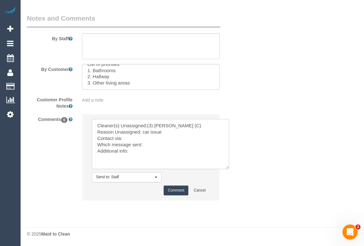
click at [126, 140] on textarea at bounding box center [160, 144] width 137 height 50
click at [151, 147] on textarea at bounding box center [160, 144] width 137 height 50
click at [147, 157] on textarea at bounding box center [160, 144] width 137 height 50
type textarea "Cleaner(s) Unassigned:(3) Thidas Wickramasinghe (C) Reason Unassigned: car issu…"
click at [176, 191] on button "Comment" at bounding box center [176, 191] width 25 height 10
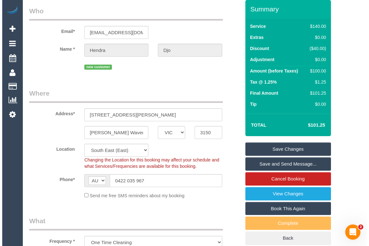
scroll to position [0, 0]
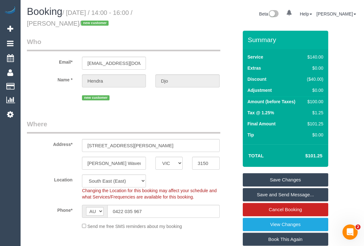
click at [284, 177] on link "Save Changes" at bounding box center [285, 179] width 85 height 13
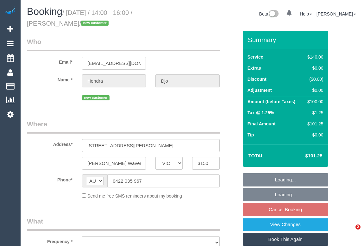
select select "VIC"
select select "string:stripe-pm_1RwFRa2GScqysDRVyn98dClY"
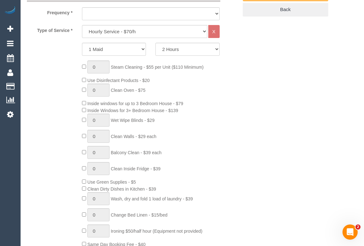
select select "object:1378"
select select "number:28"
select select "number:14"
select select "number:19"
select select "number:24"
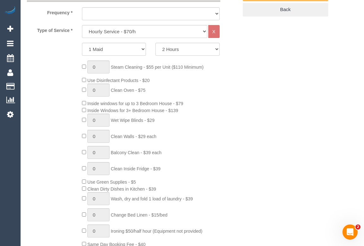
select select "number:26"
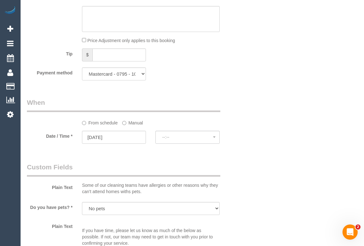
select select "spot1"
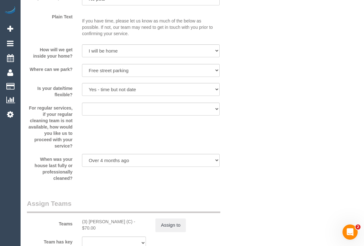
scroll to position [892, 0]
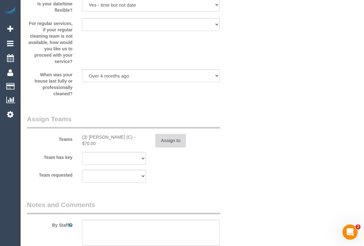
click at [159, 138] on button "Assign to" at bounding box center [170, 140] width 30 height 13
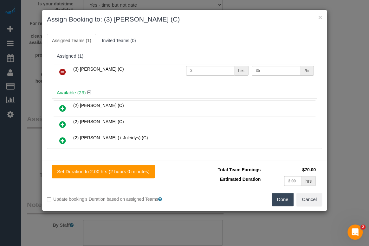
click at [63, 71] on icon at bounding box center [62, 72] width 7 height 8
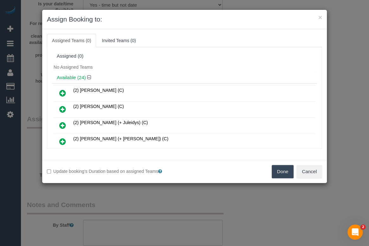
click at [285, 172] on button "Done" at bounding box center [282, 171] width 22 height 13
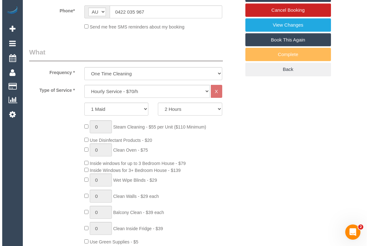
scroll to position [0, 0]
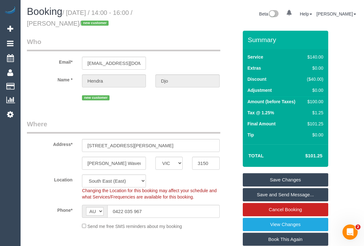
click at [284, 179] on link "Save Changes" at bounding box center [285, 179] width 85 height 13
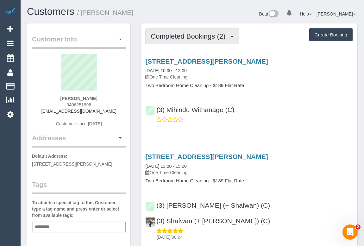
click at [184, 36] on span "Completed Bookings (2)" at bounding box center [190, 36] width 78 height 8
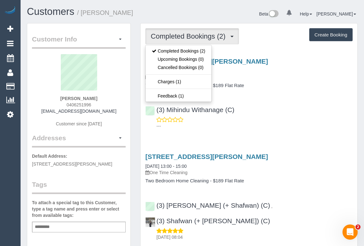
click at [291, 124] on p "---" at bounding box center [254, 126] width 196 height 6
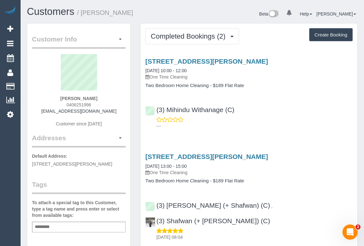
copy link "[EMAIL_ADDRESS][DOMAIN_NAME]"
drag, startPoint x: 46, startPoint y: 111, endPoint x: 113, endPoint y: 112, distance: 67.1
click at [113, 112] on div "[PERSON_NAME] 0406251996 [EMAIL_ADDRESS][DOMAIN_NAME] Customer since [DATE]" at bounding box center [79, 93] width 94 height 79
drag, startPoint x: 57, startPoint y: 98, endPoint x: 108, endPoint y: 98, distance: 50.3
click at [108, 98] on div "[PERSON_NAME] 0406251996 [EMAIL_ADDRESS][DOMAIN_NAME] Customer since [DATE]" at bounding box center [79, 93] width 94 height 79
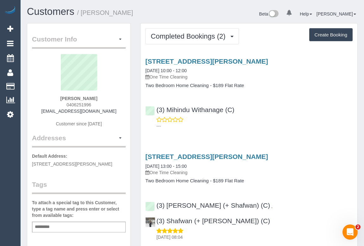
copy strong "[PERSON_NAME]"
drag, startPoint x: 63, startPoint y: 101, endPoint x: 94, endPoint y: 104, distance: 31.4
click at [94, 104] on div "[PERSON_NAME] 0406251996 [EMAIL_ADDRESS][DOMAIN_NAME] Customer since [DATE]" at bounding box center [79, 93] width 94 height 79
copy span "0406251996"
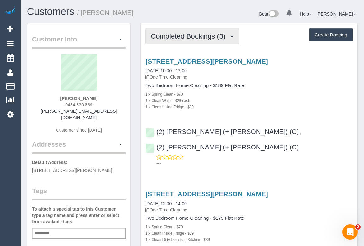
click at [183, 37] on span "Completed Bookings (3)" at bounding box center [190, 36] width 78 height 8
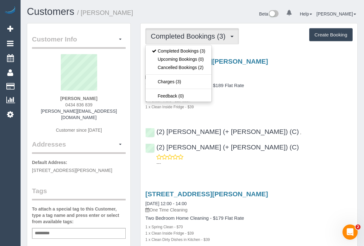
click at [291, 98] on div "1 x Clean Walls - $29 each" at bounding box center [248, 100] width 207 height 6
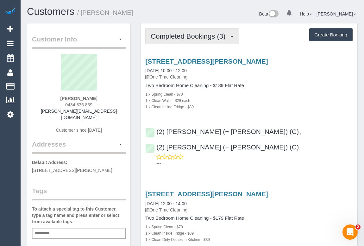
click at [186, 41] on button "Completed Bookings (3)" at bounding box center [192, 36] width 94 height 16
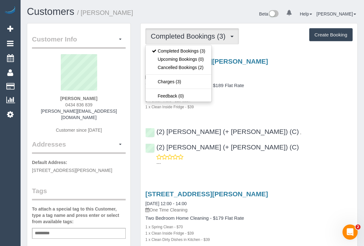
click at [314, 87] on h4 "Two Bedroom Home Cleaning - $189 Flat Rate" at bounding box center [248, 85] width 207 height 5
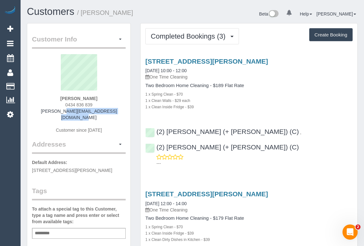
drag, startPoint x: 40, startPoint y: 111, endPoint x: 114, endPoint y: 112, distance: 74.1
click at [114, 112] on div "[PERSON_NAME] 0434 836 839 [PERSON_NAME][EMAIL_ADDRESS][DOMAIN_NAME] Customer s…" at bounding box center [79, 96] width 94 height 85
copy link "[PERSON_NAME][EMAIL_ADDRESS][DOMAIN_NAME]"
